Goal: Find specific page/section: Find specific page/section

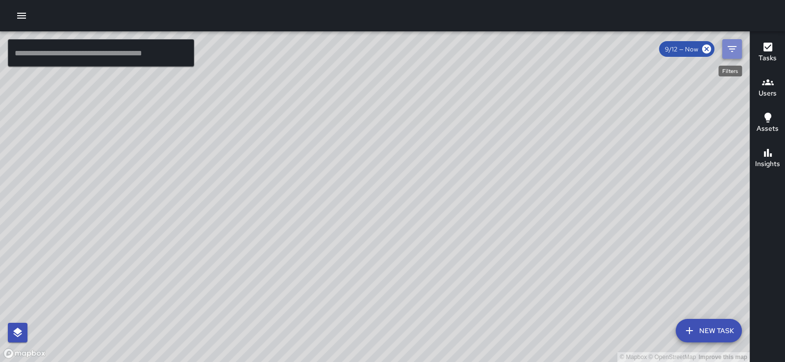
click at [729, 49] on icon "Filters" at bounding box center [732, 49] width 9 height 6
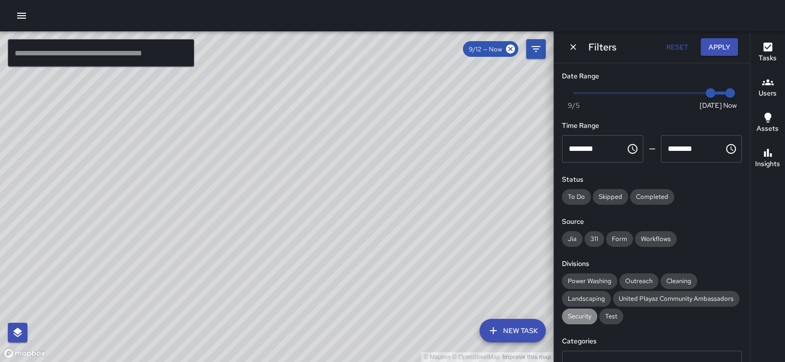
click at [591, 321] on span "Security" at bounding box center [579, 316] width 35 height 8
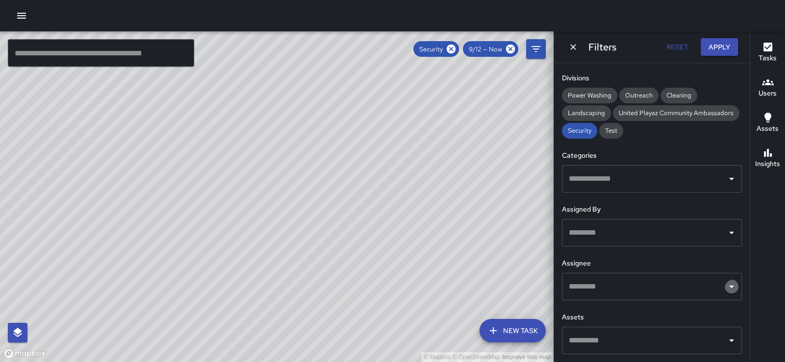
click at [726, 282] on icon "Open" at bounding box center [732, 287] width 12 height 12
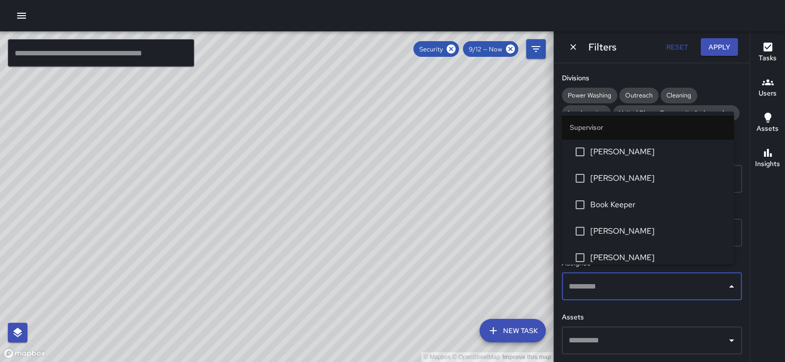
scroll to position [76, 0]
click at [600, 185] on span "[DEMOGRAPHIC_DATA] Jamaica" at bounding box center [658, 180] width 136 height 12
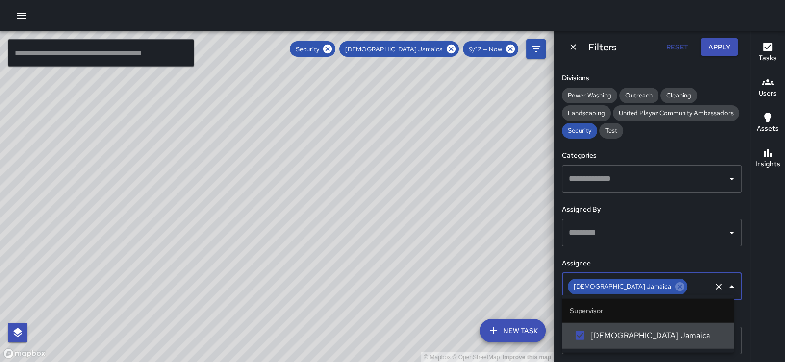
scroll to position [0, 0]
click at [710, 50] on button "Apply" at bounding box center [719, 47] width 37 height 18
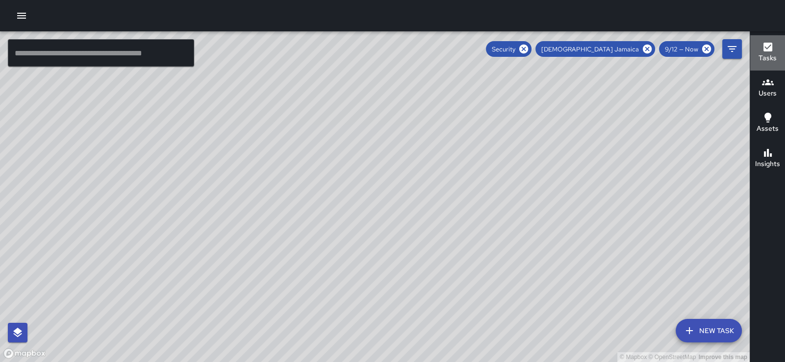
click at [770, 50] on icon "button" at bounding box center [767, 47] width 9 height 9
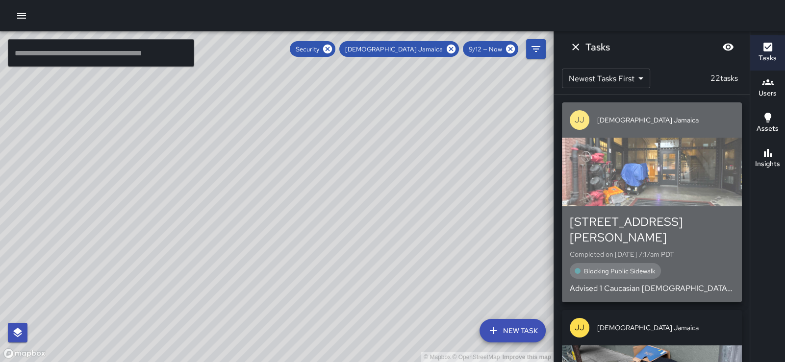
click at [704, 270] on div "[STREET_ADDRESS][PERSON_NAME] Completed on [DATE] 7:17am PDT Blocking Public Si…" at bounding box center [652, 254] width 164 height 80
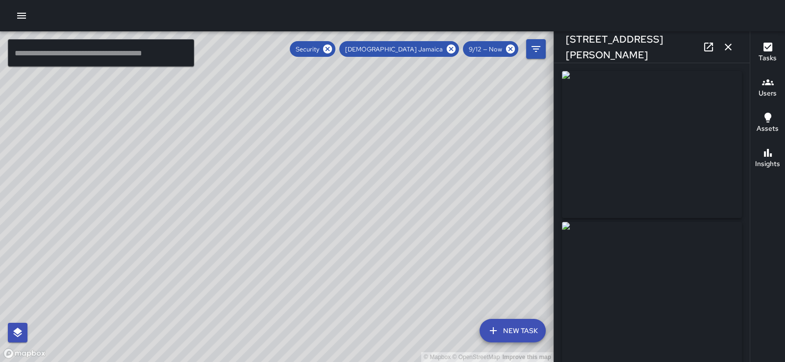
type input "**********"
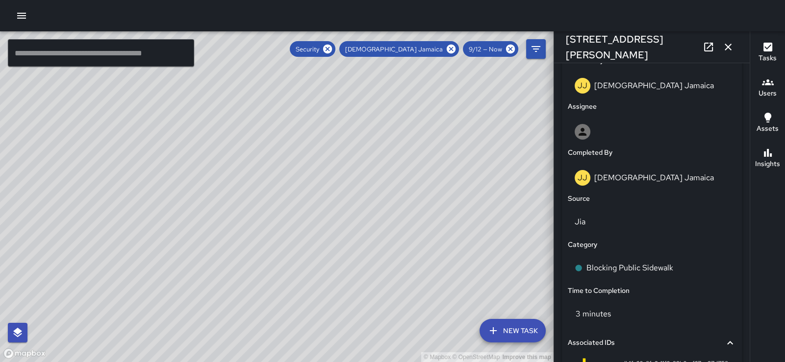
scroll to position [747, 0]
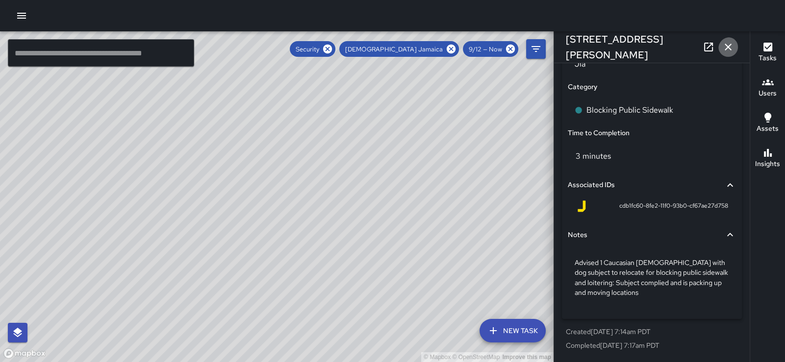
click at [725, 48] on icon "button" at bounding box center [728, 47] width 7 height 7
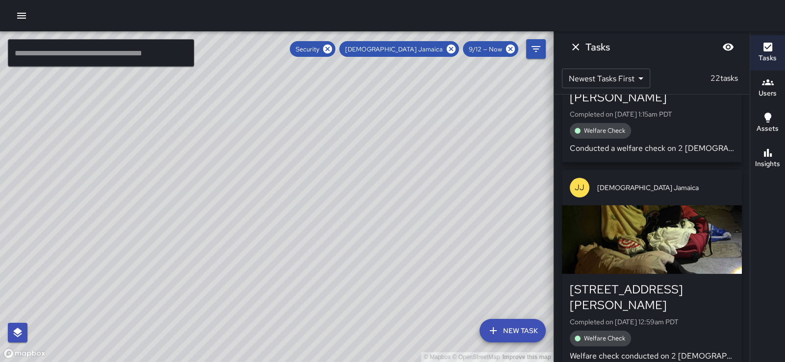
scroll to position [3742, 0]
